Goal: Information Seeking & Learning: Learn about a topic

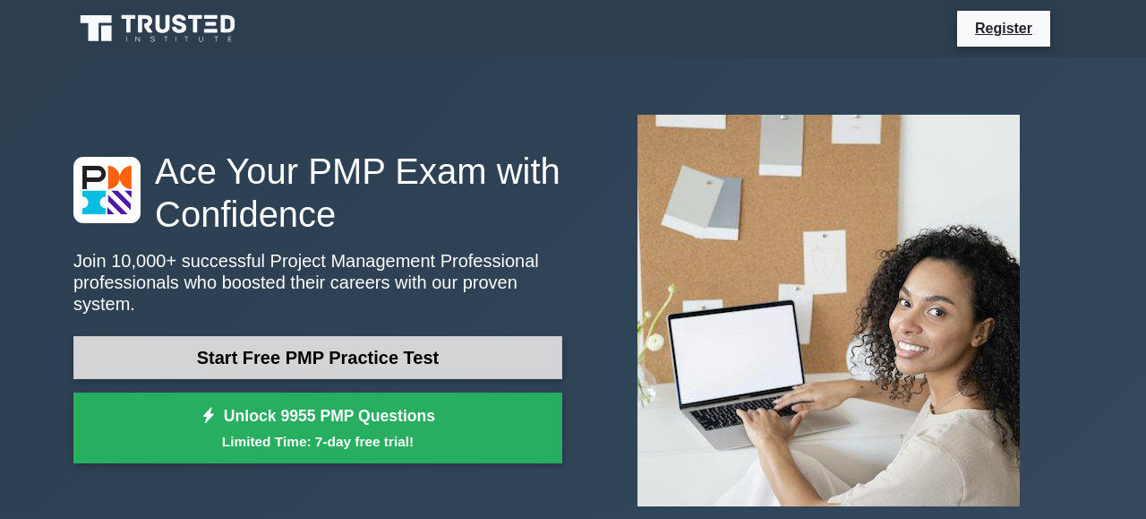
click at [422, 344] on link "Start Free PMP Practice Test" at bounding box center [317, 357] width 489 height 43
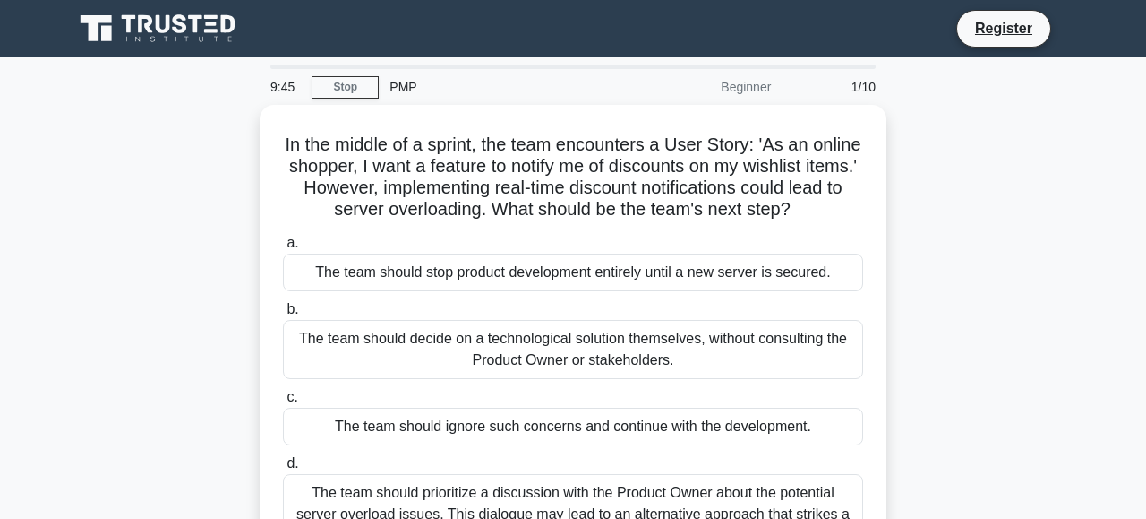
scroll to position [47, 0]
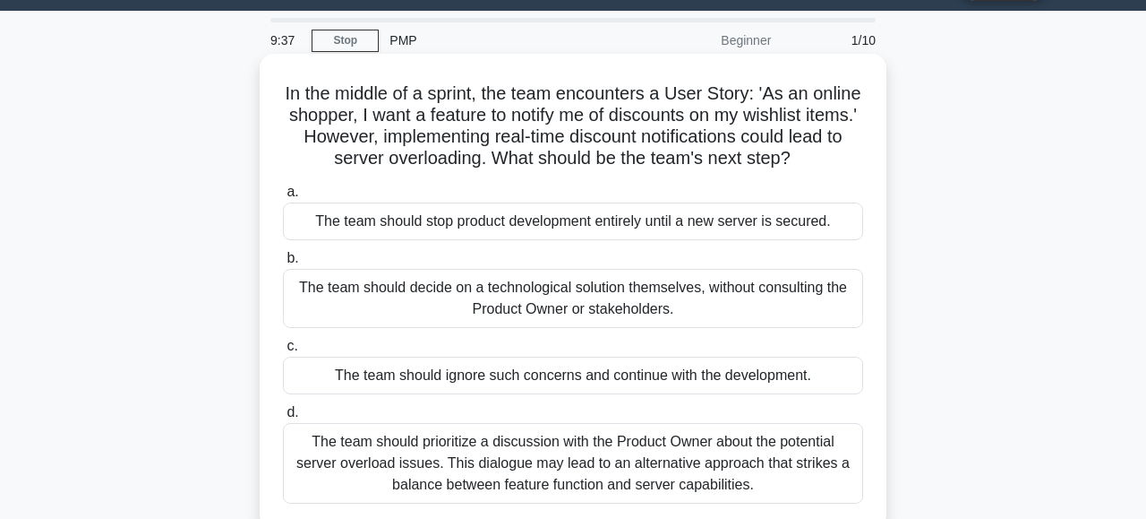
click at [540, 278] on div "The team should decide on a technological solution themselves, without consulti…" at bounding box center [573, 298] width 580 height 59
click at [283, 264] on input "b. The team should decide on a technological solution themselves, without consu…" at bounding box center [283, 259] width 0 height 12
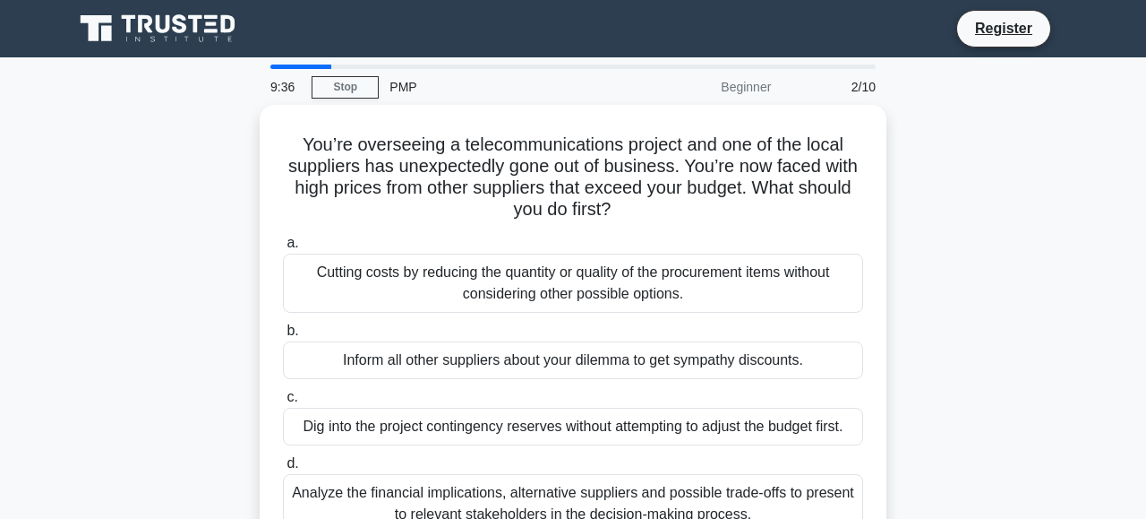
scroll to position [0, 0]
